Goal: Navigation & Orientation: Understand site structure

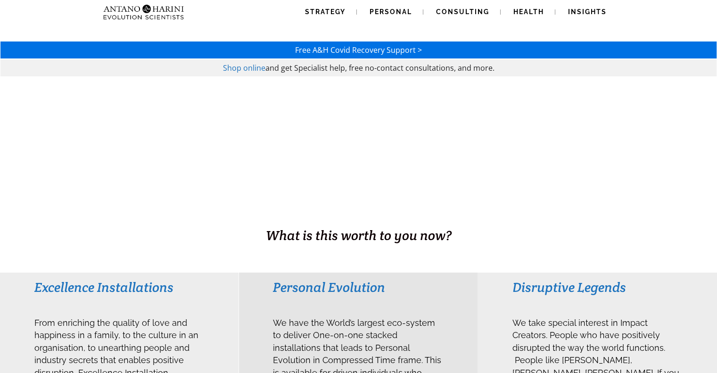
click at [649, 182] on div at bounding box center [358, 161] width 717 height 168
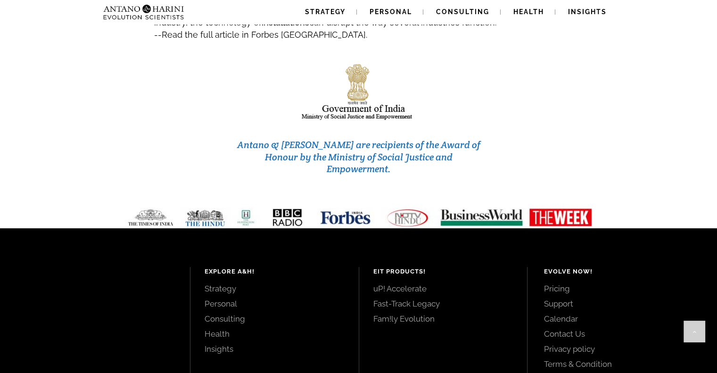
scroll to position [4014, 0]
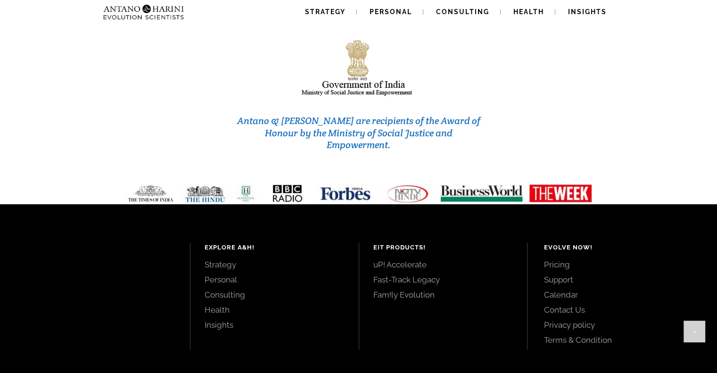
click at [214, 274] on link "Personal" at bounding box center [275, 279] width 140 height 10
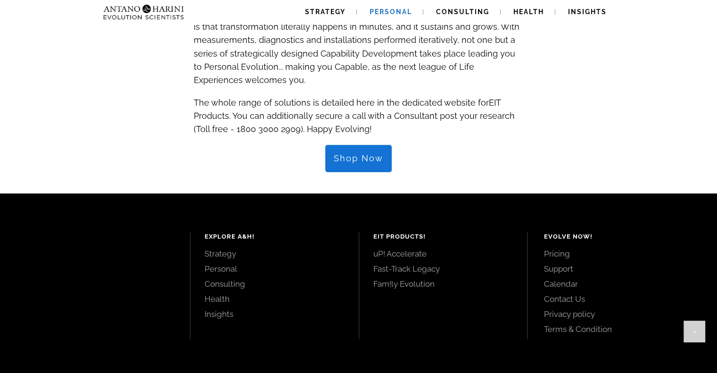
scroll to position [1086, 0]
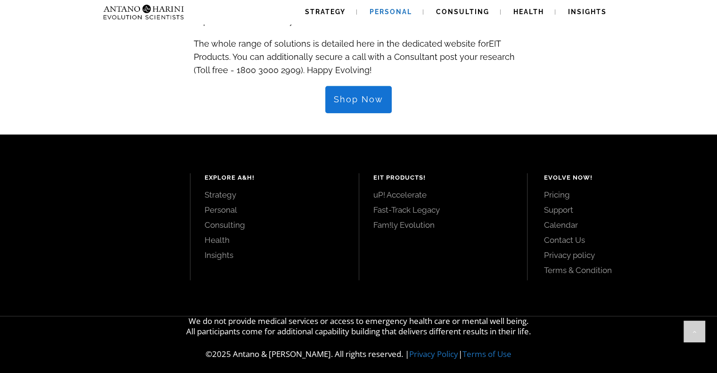
click at [225, 189] on link "Strategy" at bounding box center [275, 194] width 140 height 10
